Goal: Use online tool/utility: Utilize a website feature to perform a specific function

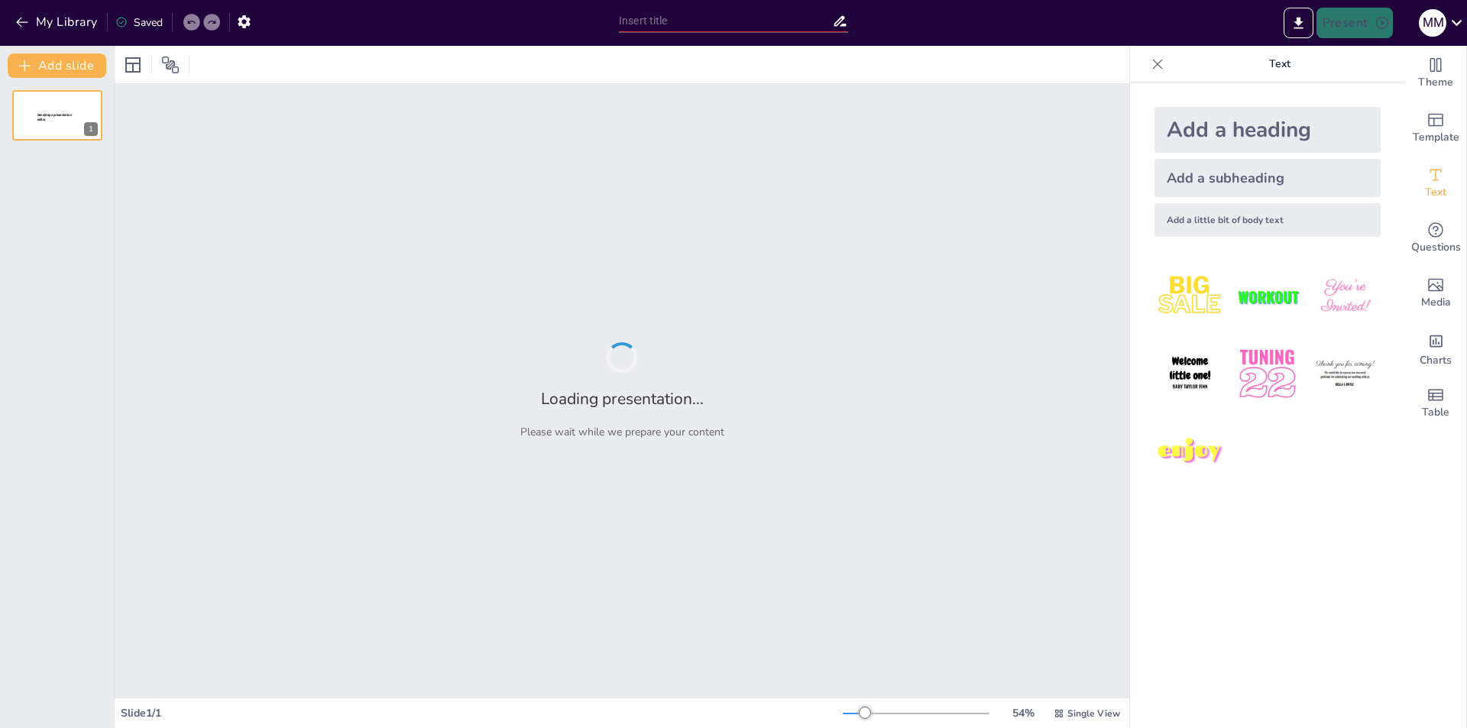
type input "Нормативні основи громадянської освіти в [GEOGRAPHIC_DATA]: Конституція та зако…"
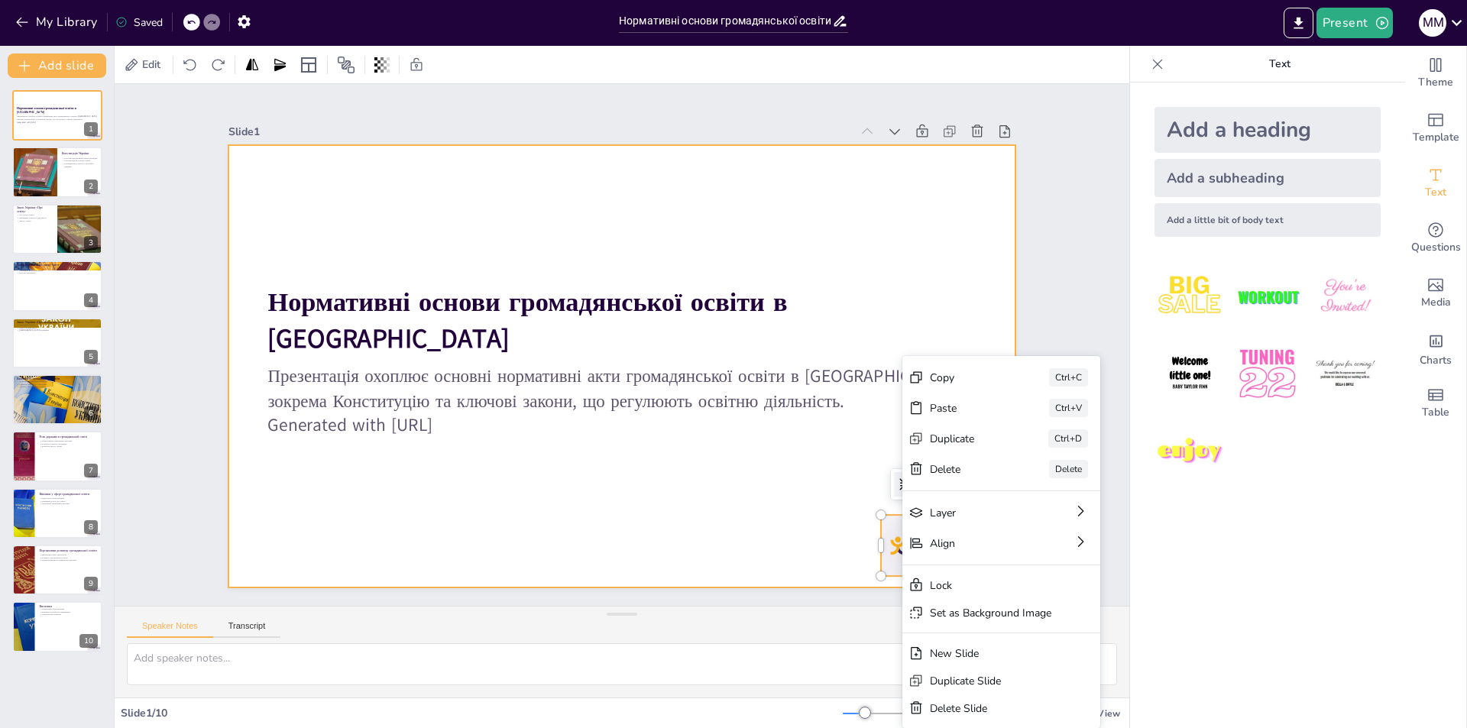
click at [750, 523] on div at bounding box center [611, 364] width 902 height 776
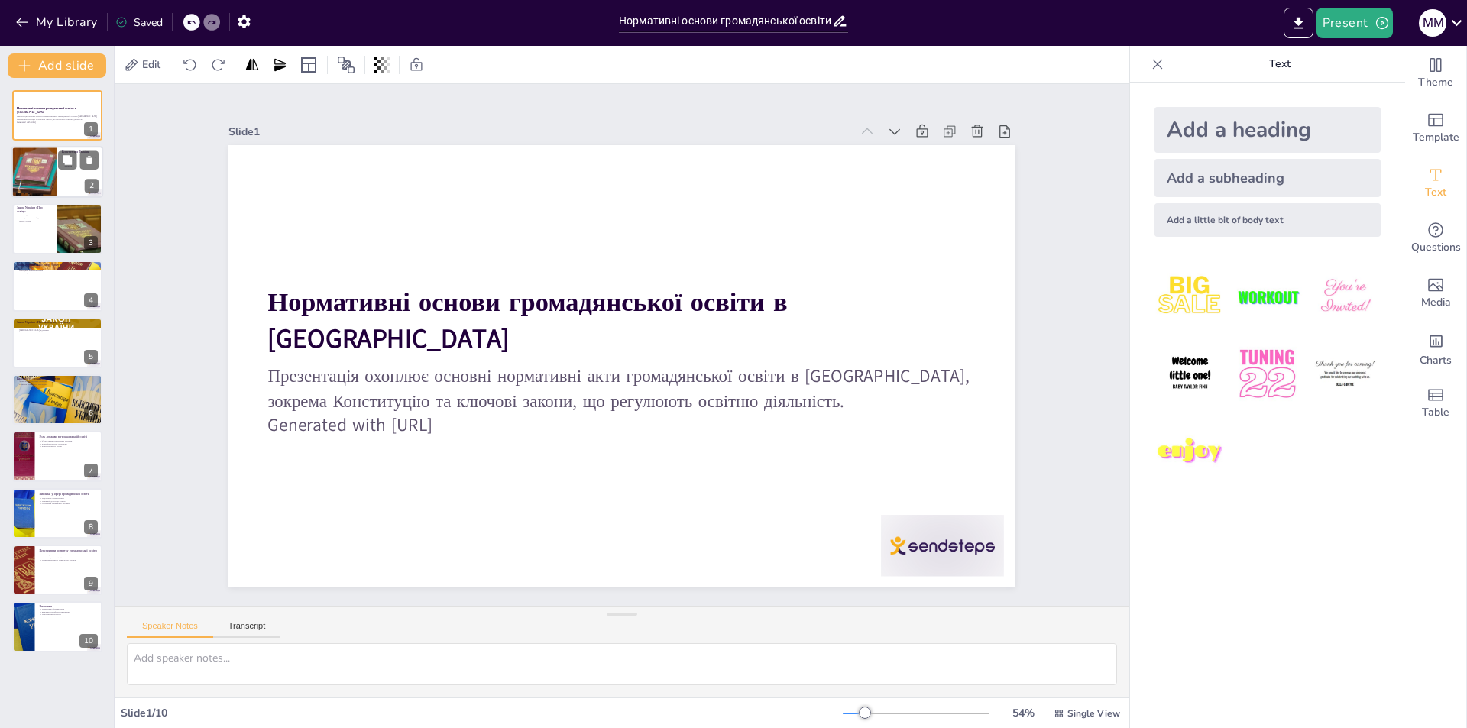
click at [37, 173] on div at bounding box center [34, 173] width 99 height 52
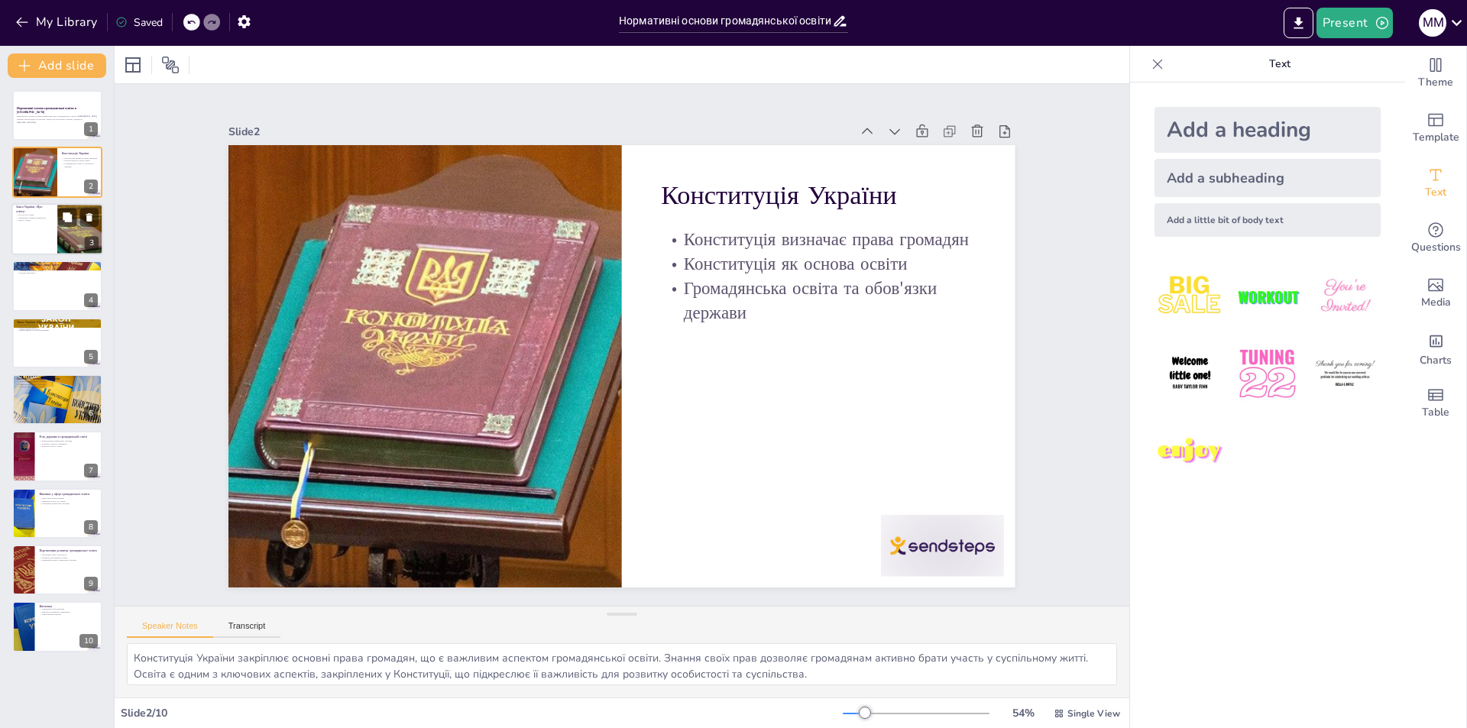
click at [27, 234] on div at bounding box center [57, 229] width 92 height 52
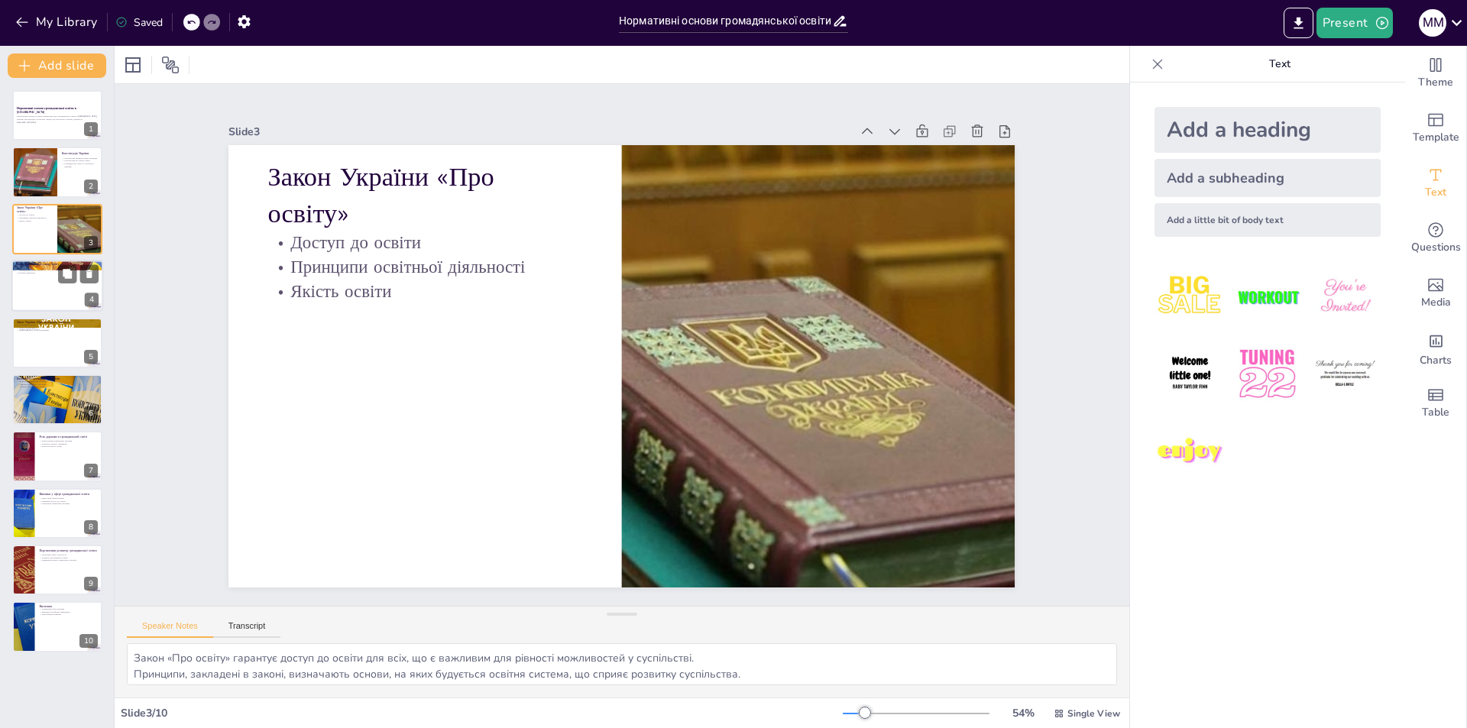
click at [37, 293] on div at bounding box center [57, 286] width 92 height 52
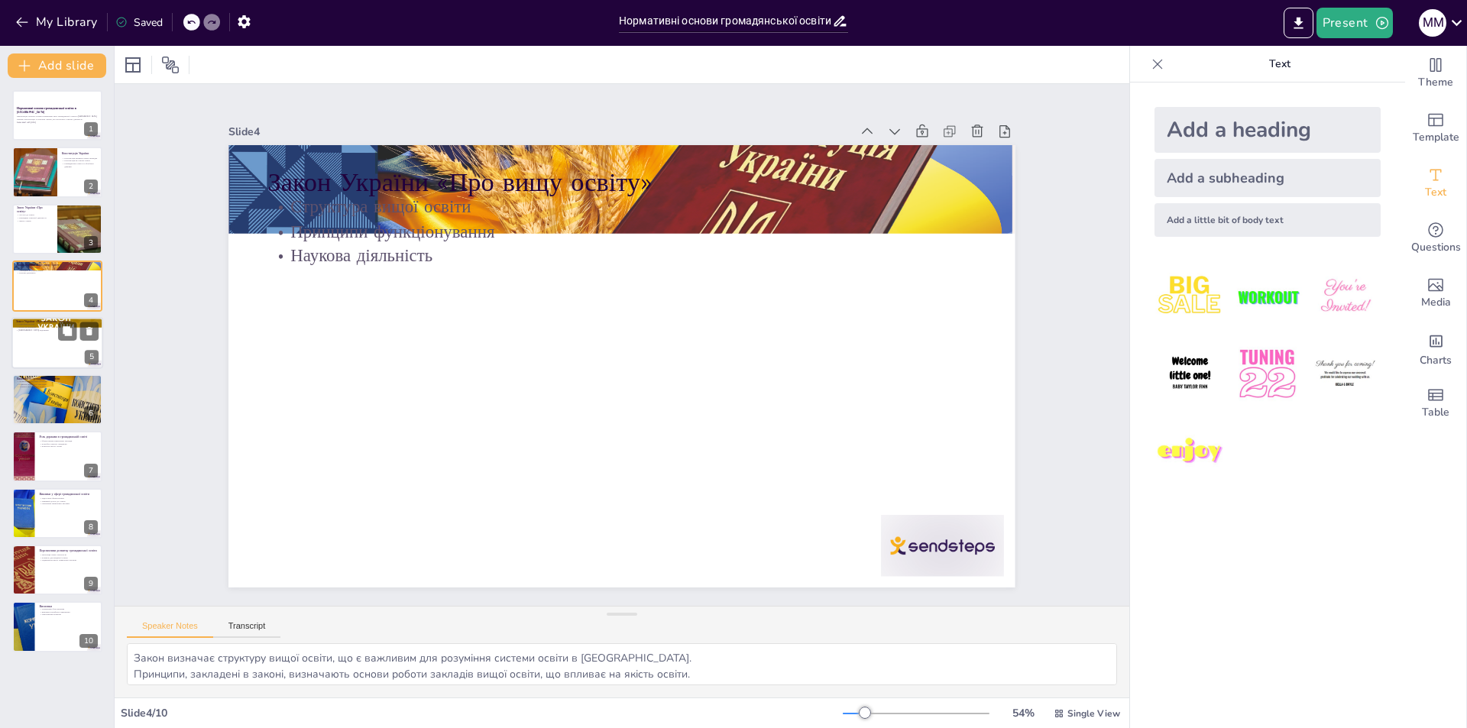
click at [37, 350] on div at bounding box center [57, 343] width 92 height 52
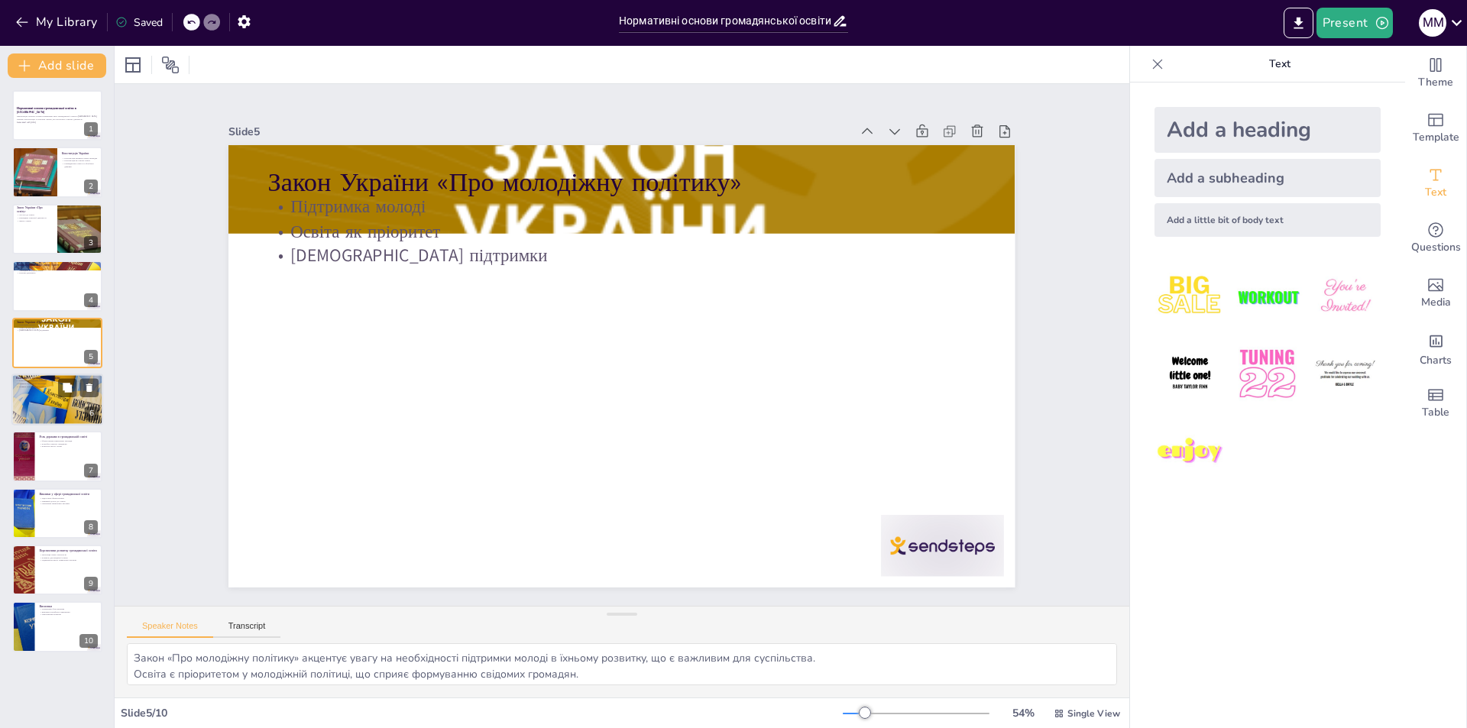
click at [28, 394] on div at bounding box center [56, 400] width 103 height 52
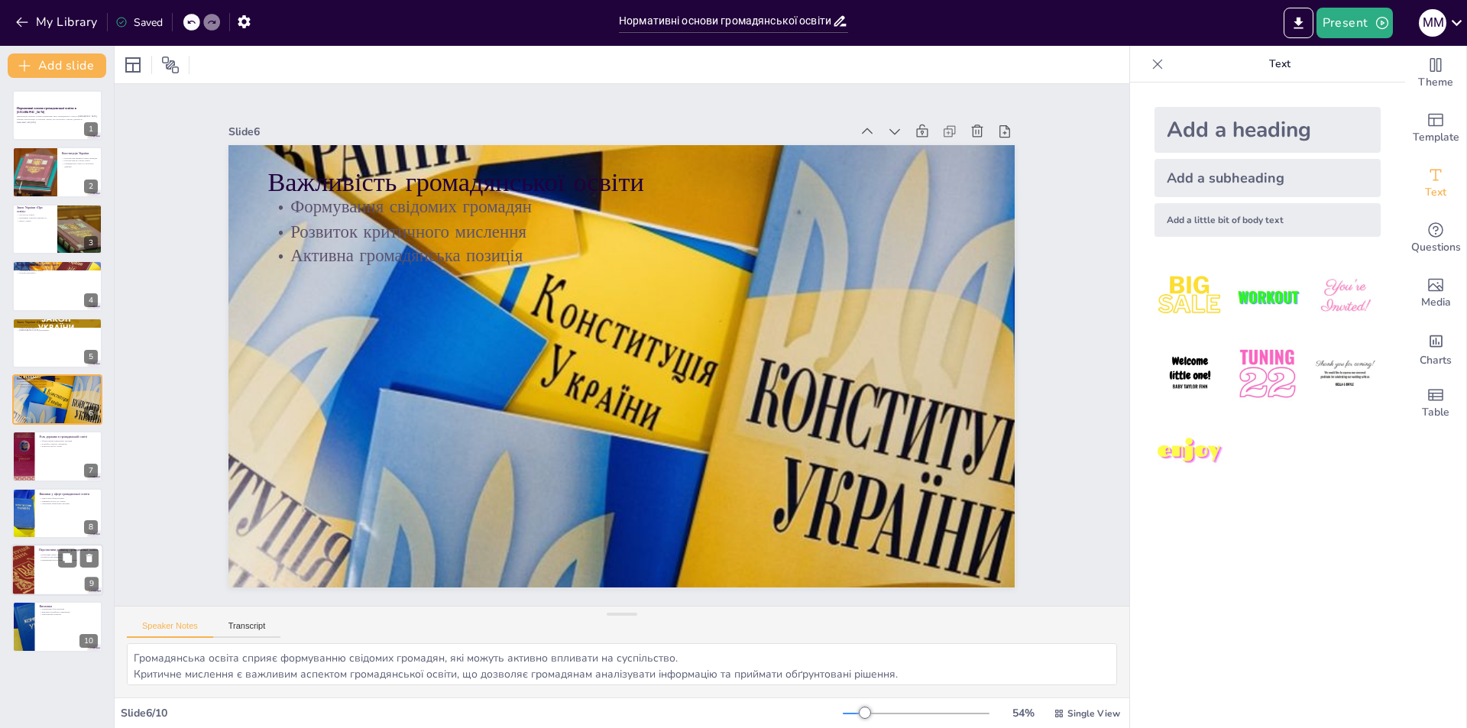
click at [33, 565] on div at bounding box center [23, 570] width 78 height 52
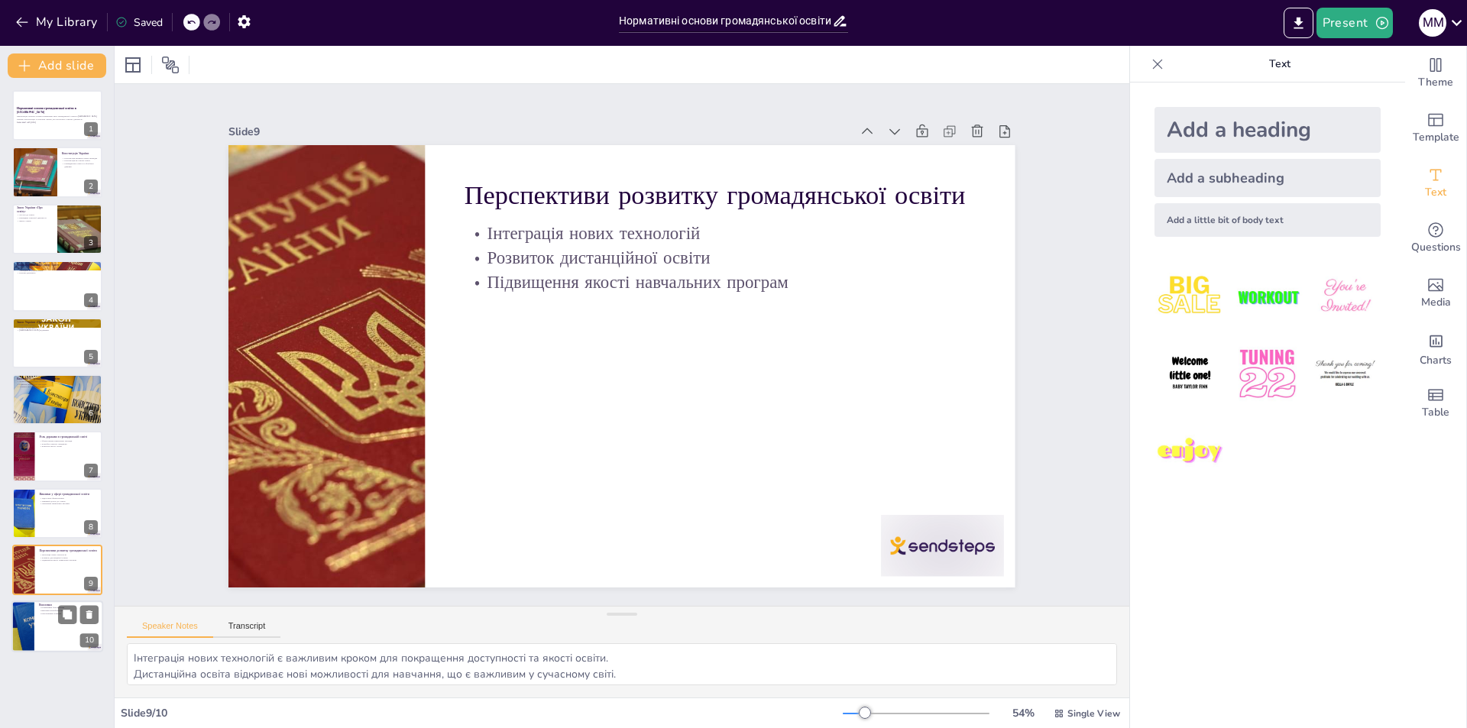
click at [27, 634] on div at bounding box center [23, 627] width 92 height 52
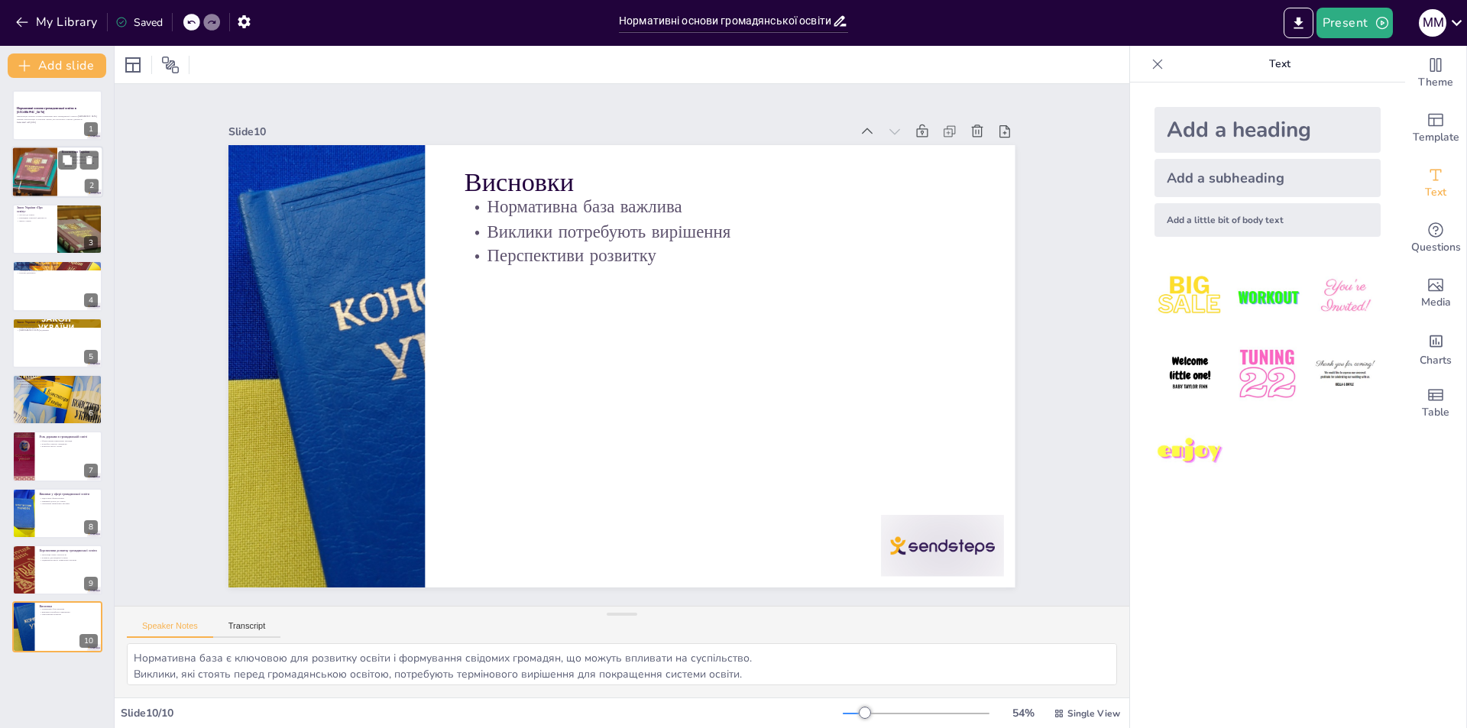
click at [39, 176] on div at bounding box center [34, 173] width 99 height 52
type textarea "Конституція України закріплює основні права громадян, що є важливим аспектом гр…"
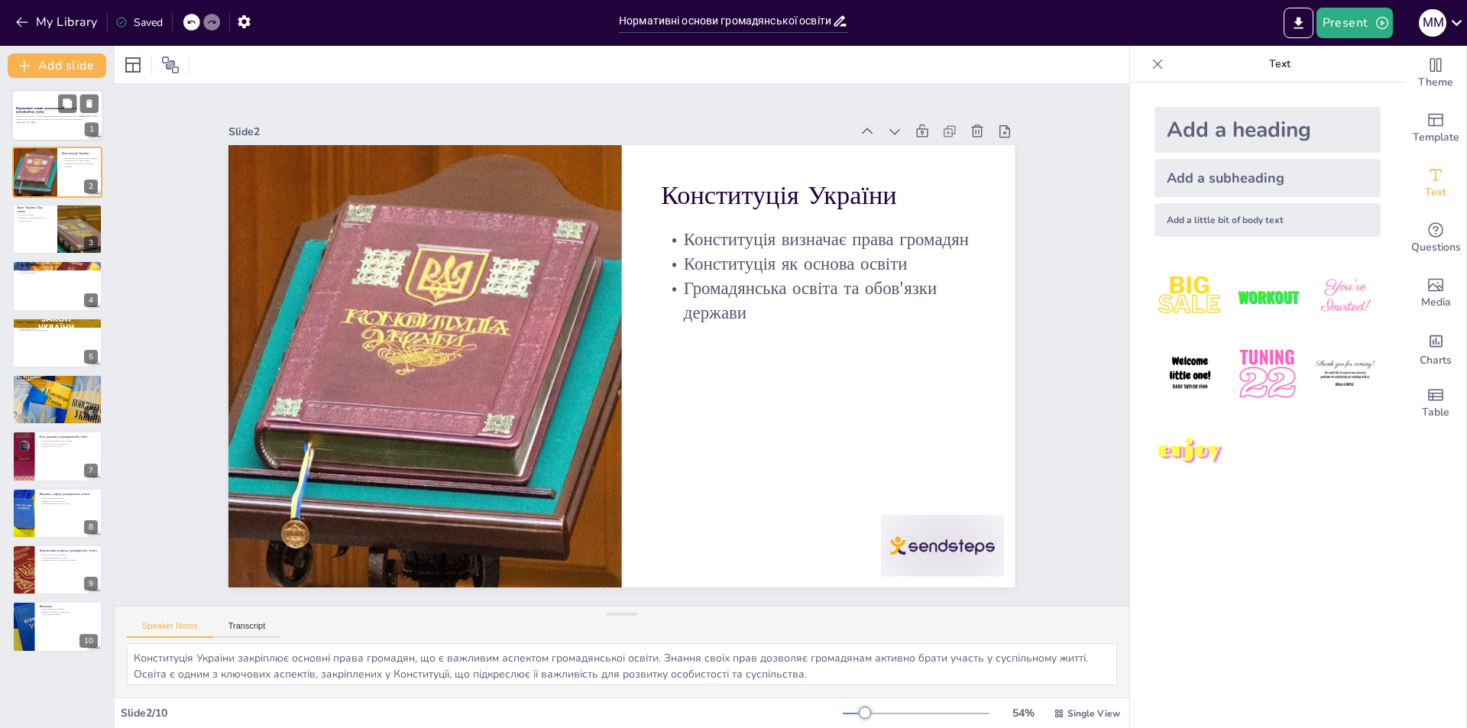
click at [26, 123] on p "Generated with [URL]" at bounding box center [57, 122] width 83 height 3
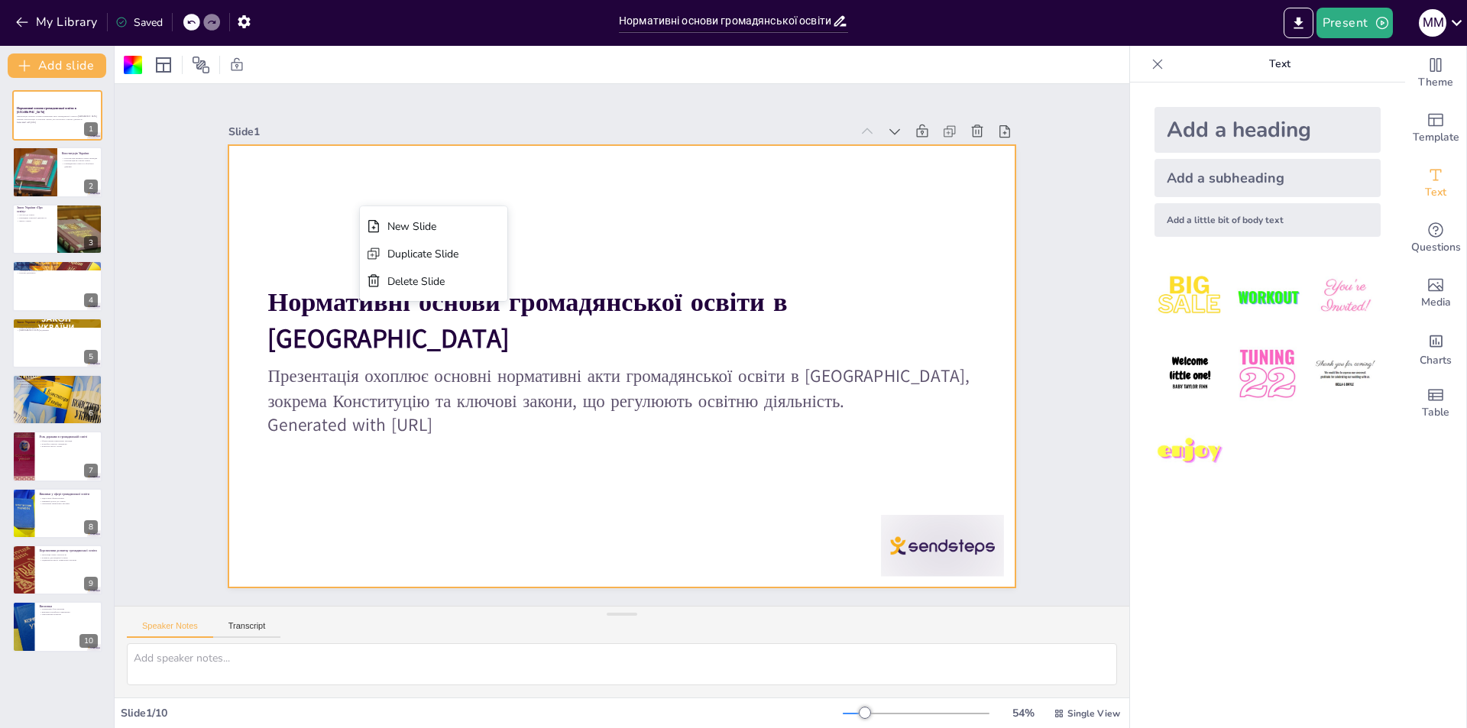
click at [309, 224] on div at bounding box center [621, 366] width 786 height 442
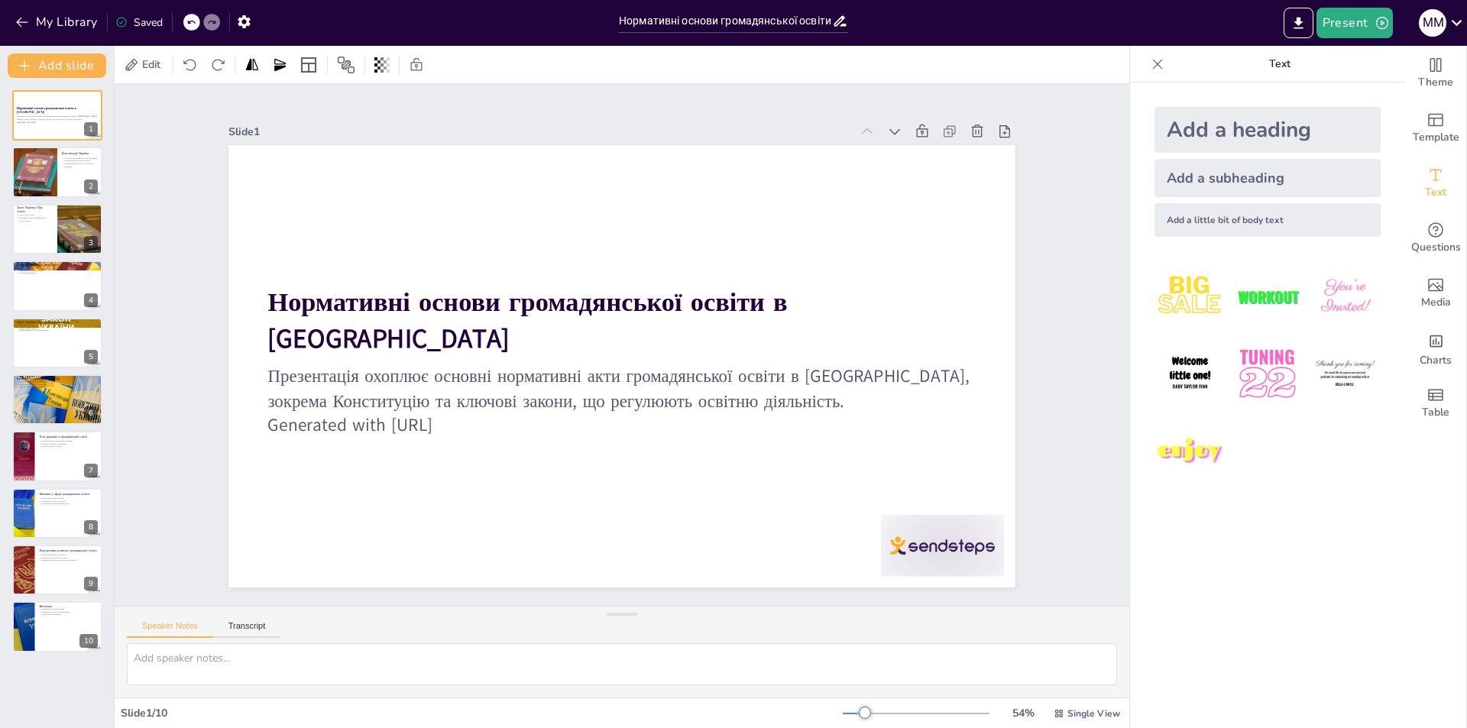
click at [199, 276] on div "Slide 1 Нормативні основи громадянської освіти в [GEOGRAPHIC_DATA] Презентація …" at bounding box center [622, 344] width 872 height 485
click at [1286, 27] on button "Export to PowerPoint" at bounding box center [1299, 23] width 30 height 31
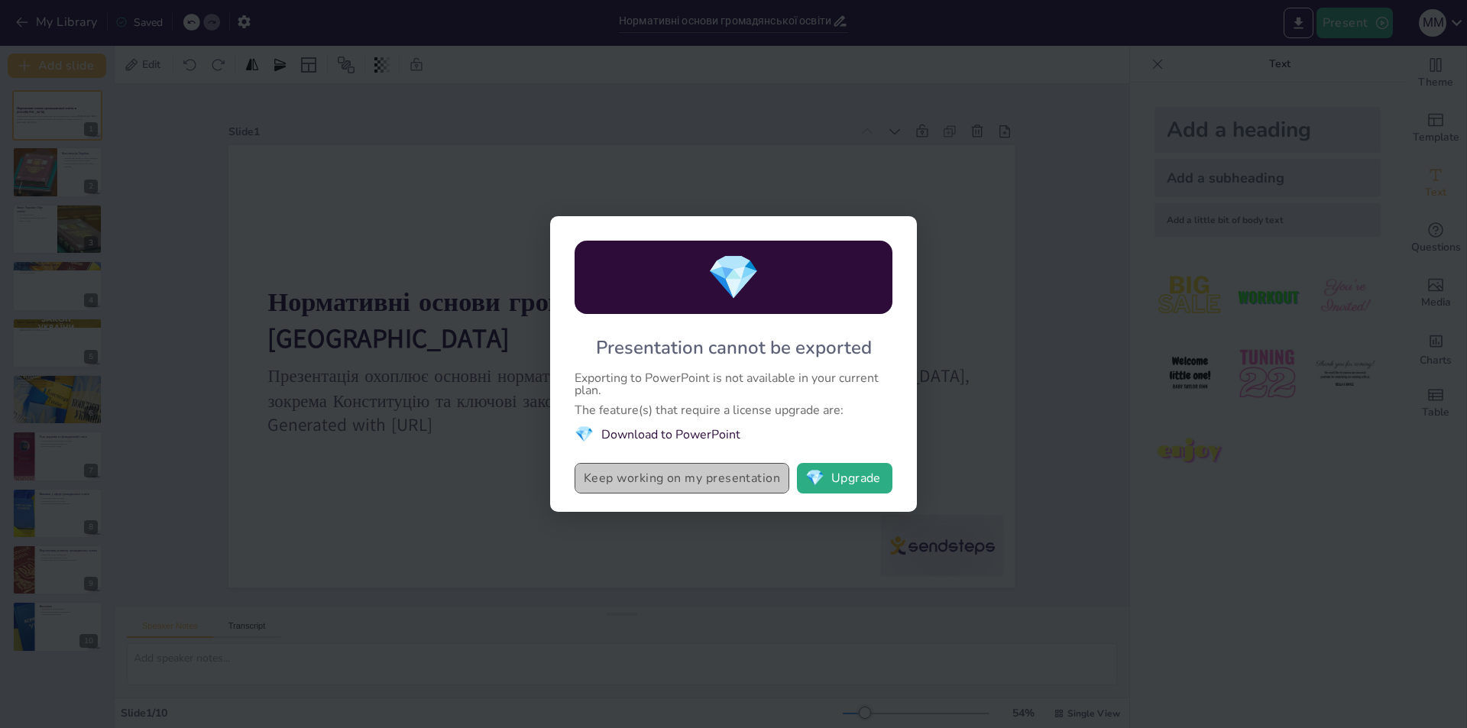
click at [711, 478] on button "Keep working on my presentation" at bounding box center [682, 478] width 215 height 31
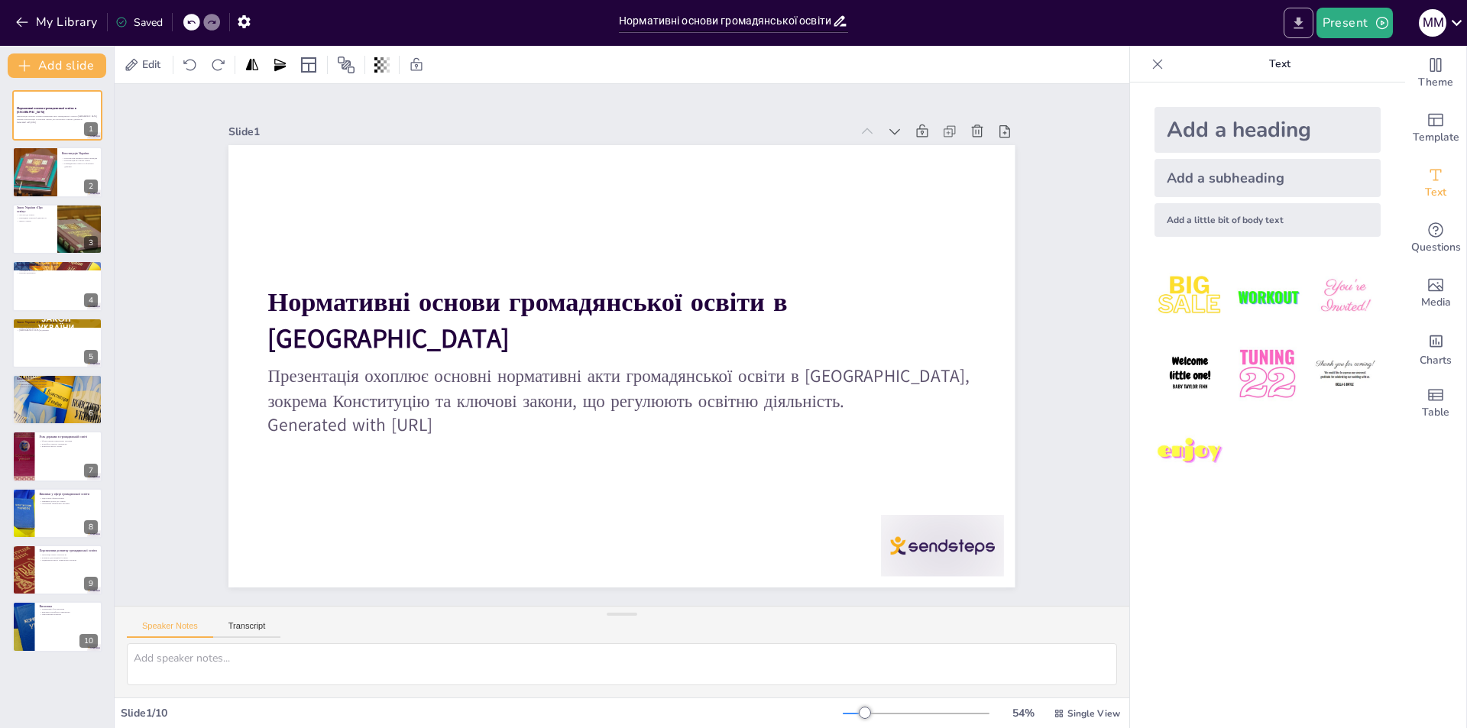
click at [1296, 22] on icon "Export to PowerPoint" at bounding box center [1298, 23] width 16 height 16
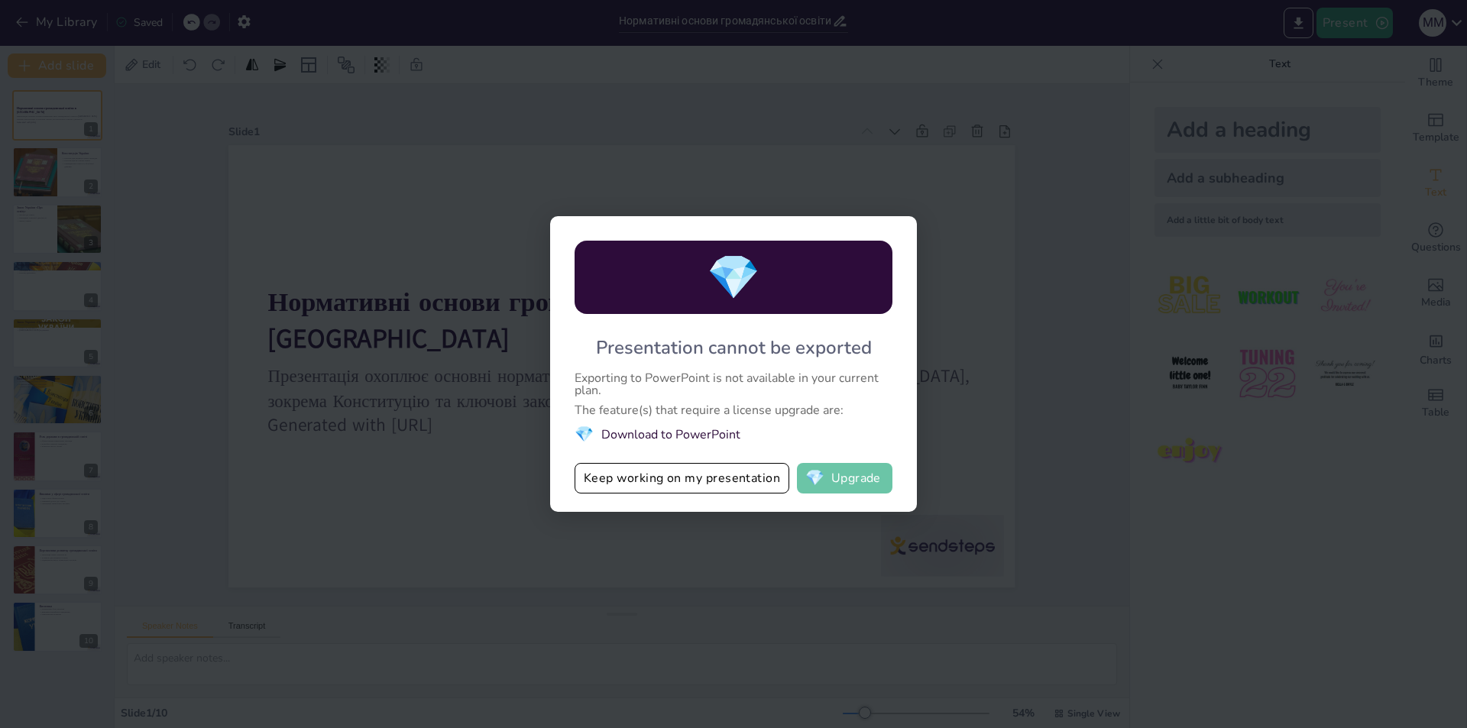
click at [827, 474] on button "💎 Upgrade" at bounding box center [845, 478] width 96 height 31
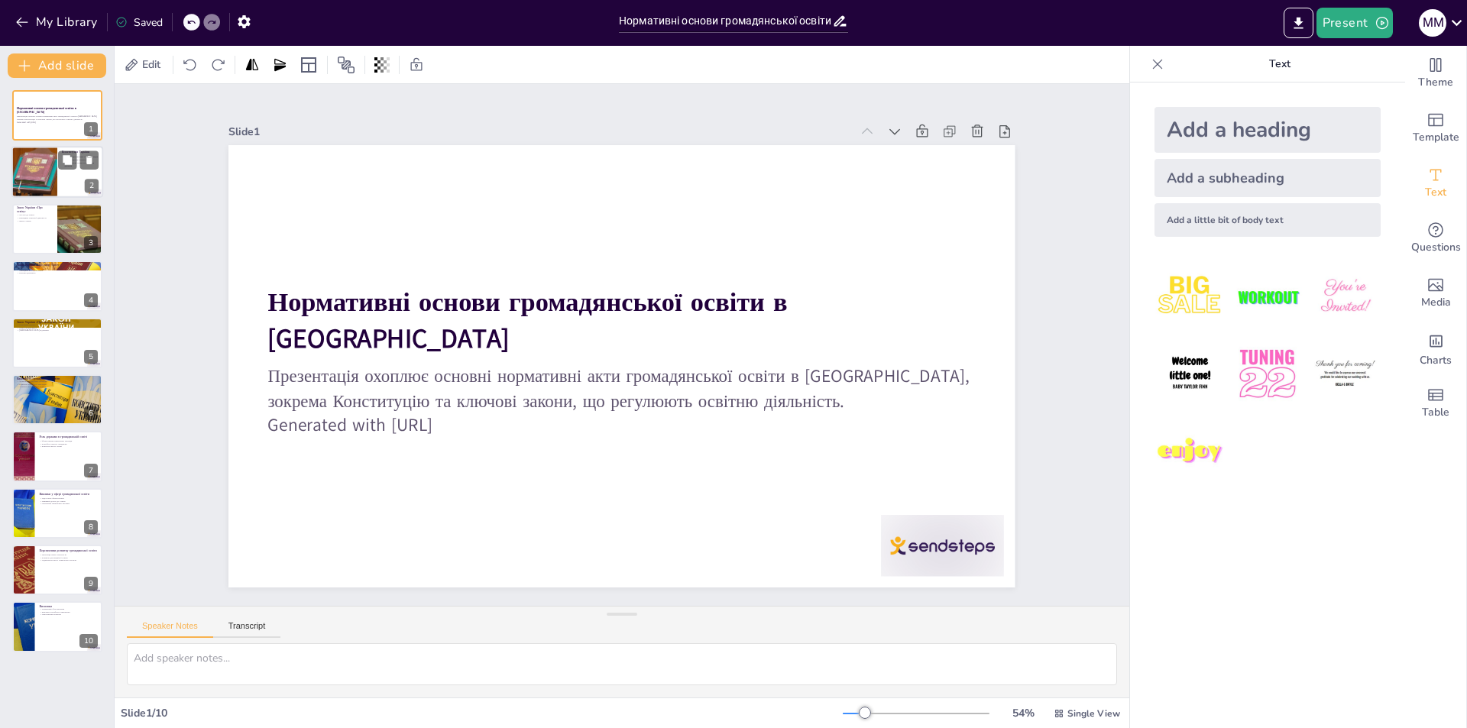
click at [43, 154] on div at bounding box center [34, 173] width 99 height 52
type textarea "Конституція України закріплює основні права громадян, що є важливим аспектом гр…"
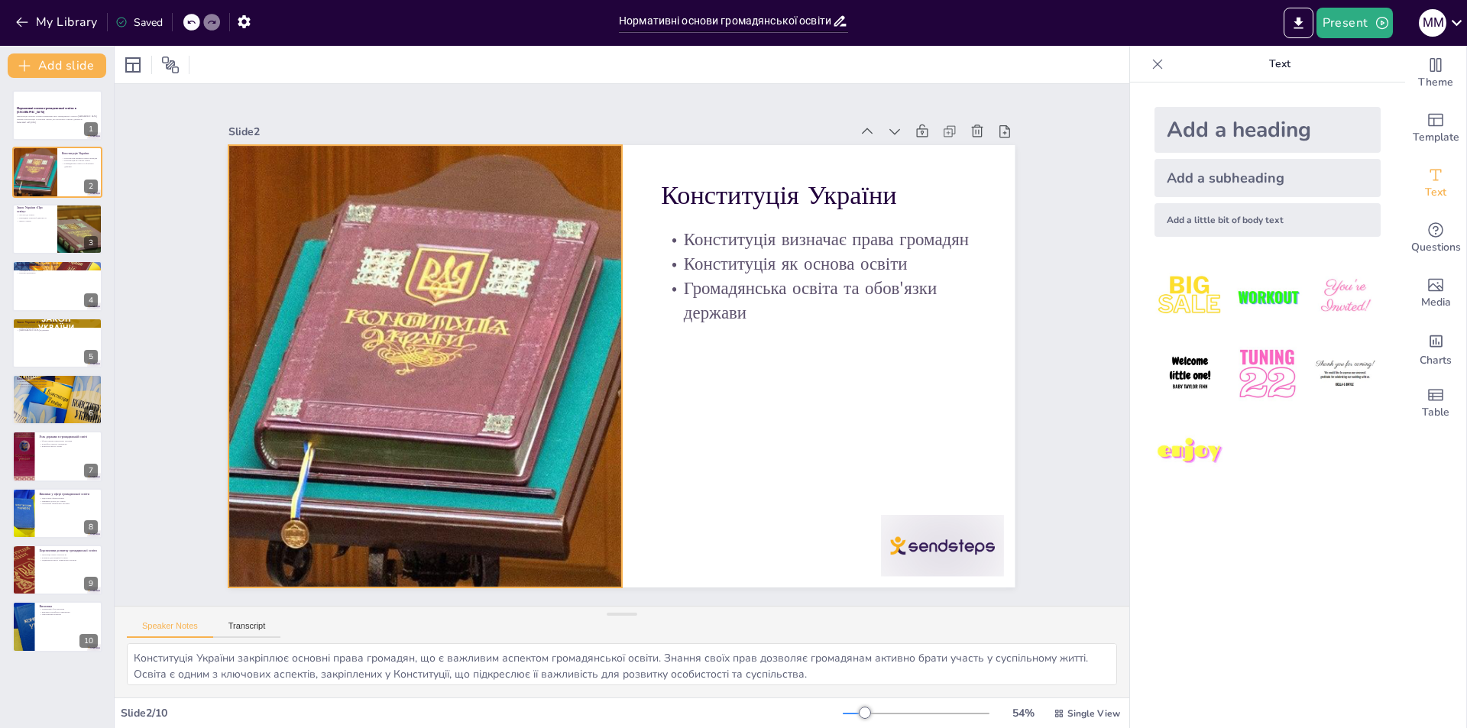
click at [295, 352] on div at bounding box center [424, 346] width 884 height 528
click at [180, 419] on div "Slide 1 Нормативні основи громадянської освіти в [GEOGRAPHIC_DATA] Презентація …" at bounding box center [622, 345] width 918 height 574
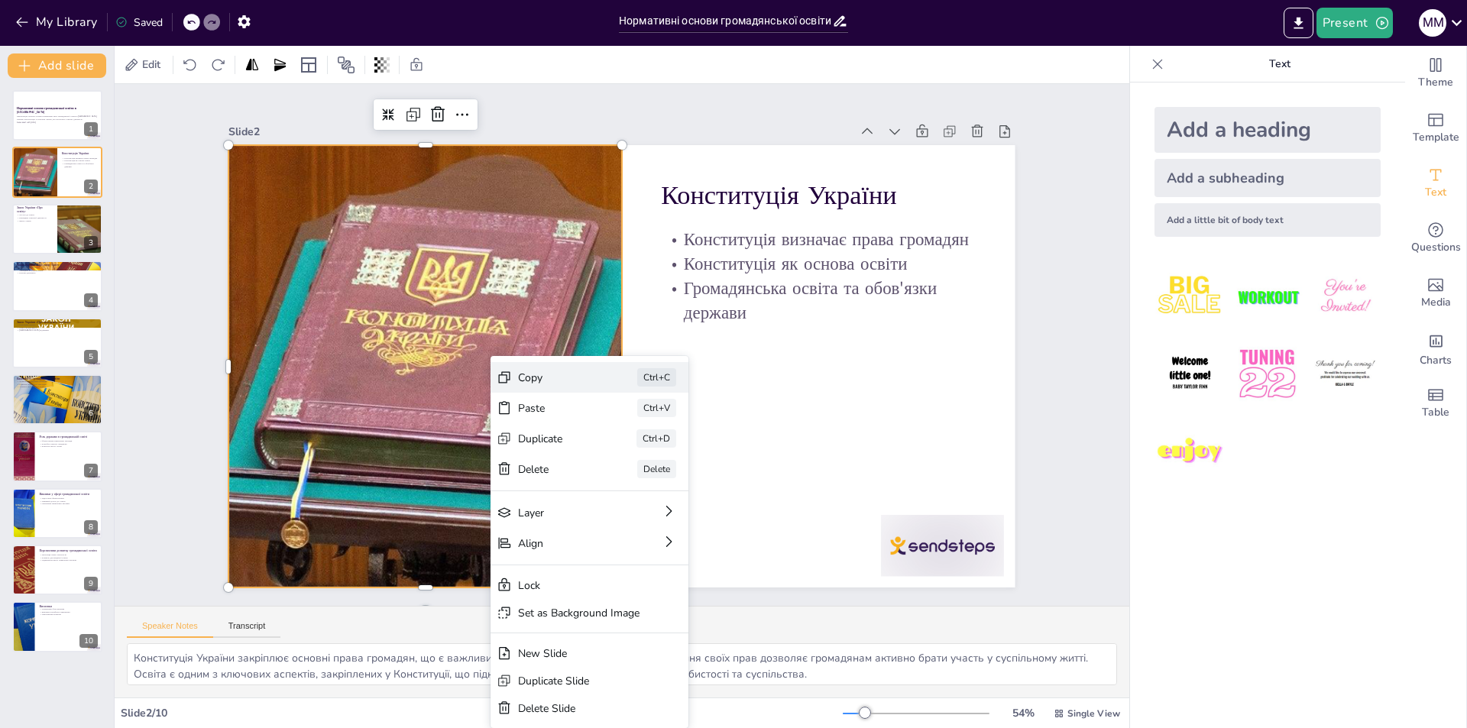
click at [620, 455] on div "Copy" at bounding box center [658, 466] width 77 height 22
